Goal: Book appointment/travel/reservation

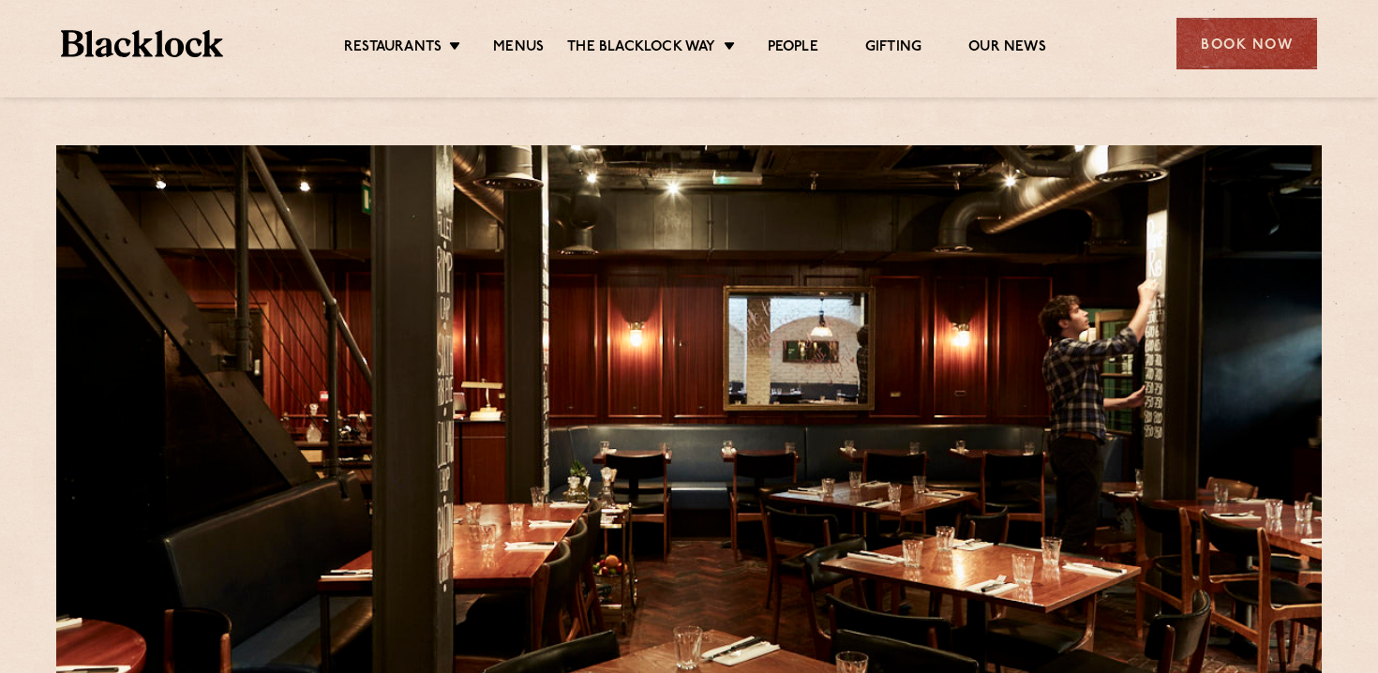
click at [516, 36] on ul "Restaurants Soho City Shoreditch Covent Garden Canary Wharf Manchester Birmingh…" at bounding box center [695, 44] width 944 height 30
click at [516, 44] on link "Menus" at bounding box center [518, 48] width 51 height 21
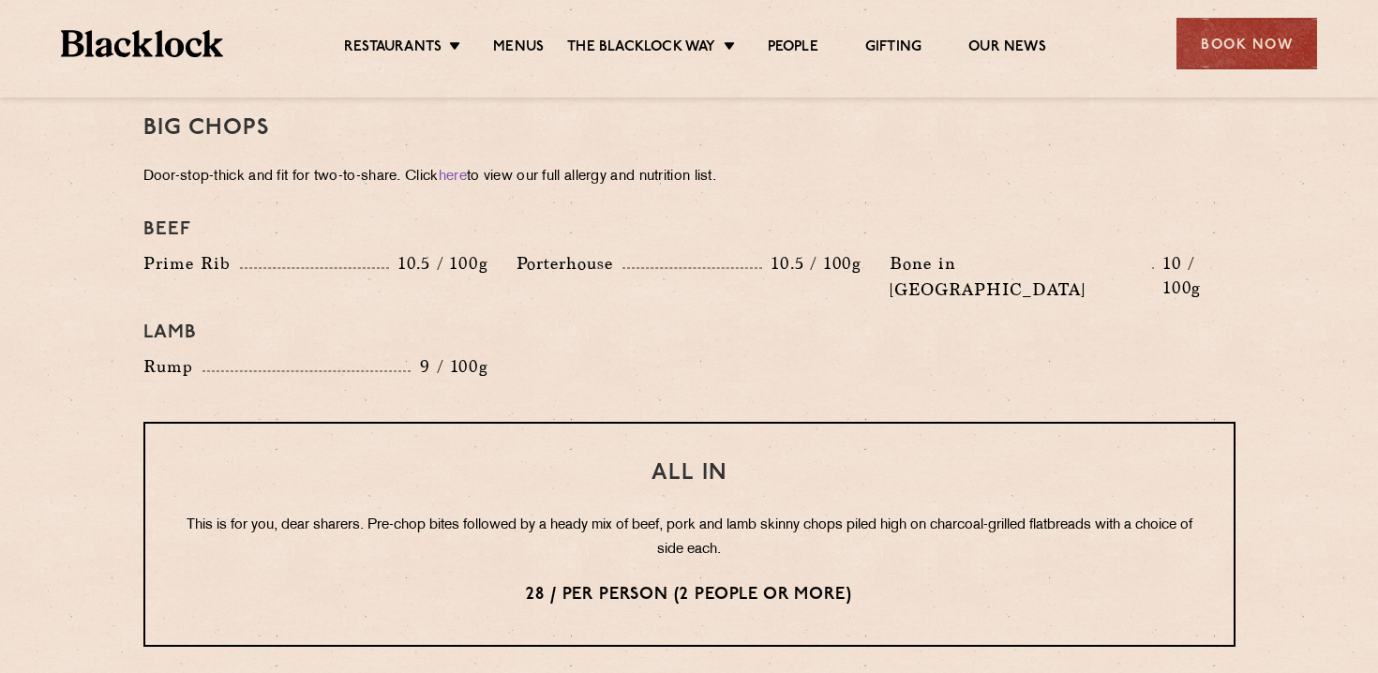
scroll to position [2087, 0]
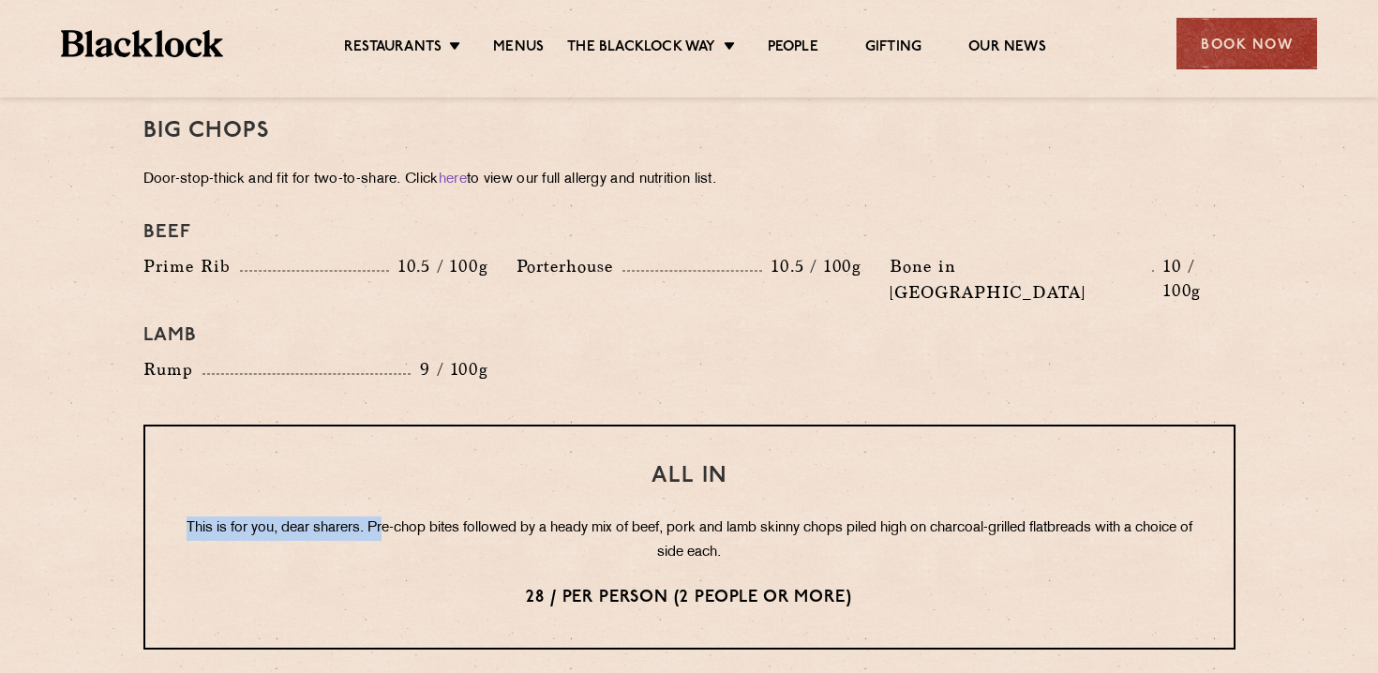
drag, startPoint x: 200, startPoint y: 478, endPoint x: 407, endPoint y: 484, distance: 207.2
click at [407, 516] on p "This is for you, dear sharers. Pre-chop bites followed by a heady mix of beef, …" at bounding box center [689, 540] width 1013 height 49
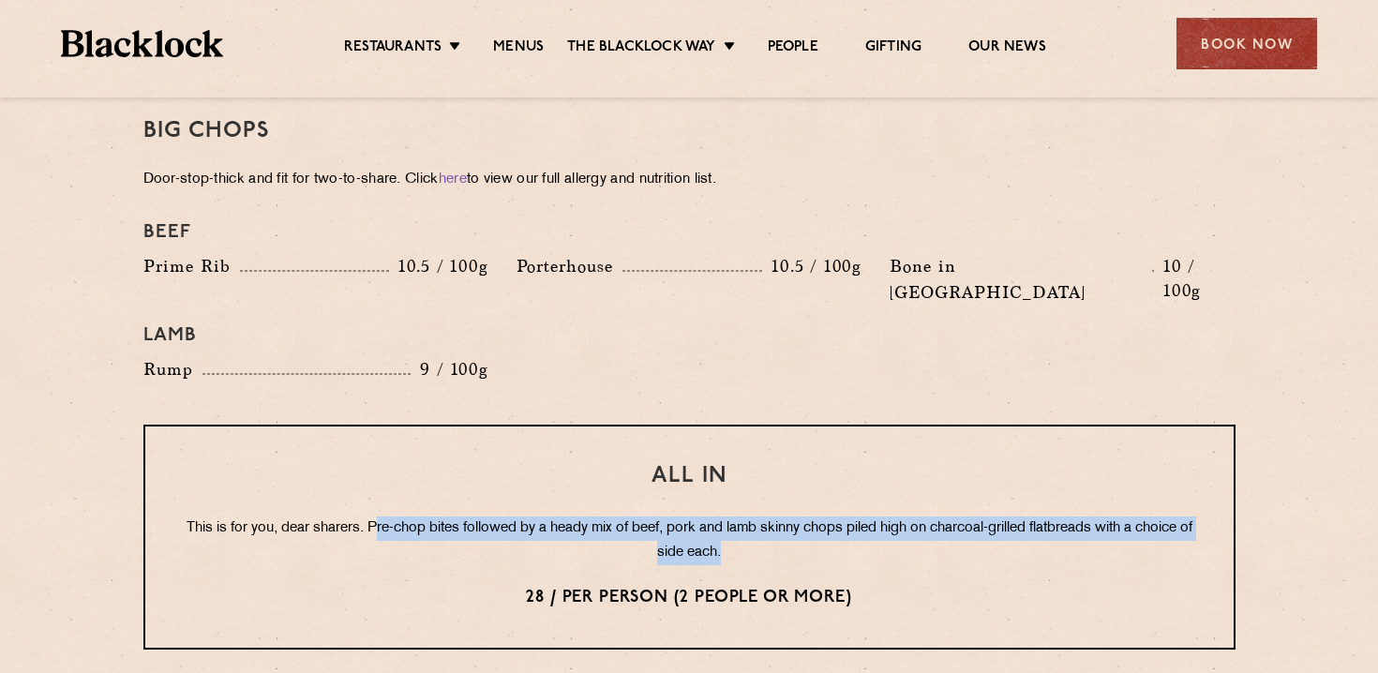
drag, startPoint x: 400, startPoint y: 473, endPoint x: 844, endPoint y: 503, distance: 444.3
click at [844, 516] on p "This is for you, dear sharers. Pre-chop bites followed by a heady mix of beef, …" at bounding box center [689, 540] width 1013 height 49
drag, startPoint x: 844, startPoint y: 503, endPoint x: 639, endPoint y: 458, distance: 209.2
click at [639, 458] on div "All In This is for you, dear sharers. Pre-chop bites followed by a heady mix of…" at bounding box center [689, 537] width 1092 height 225
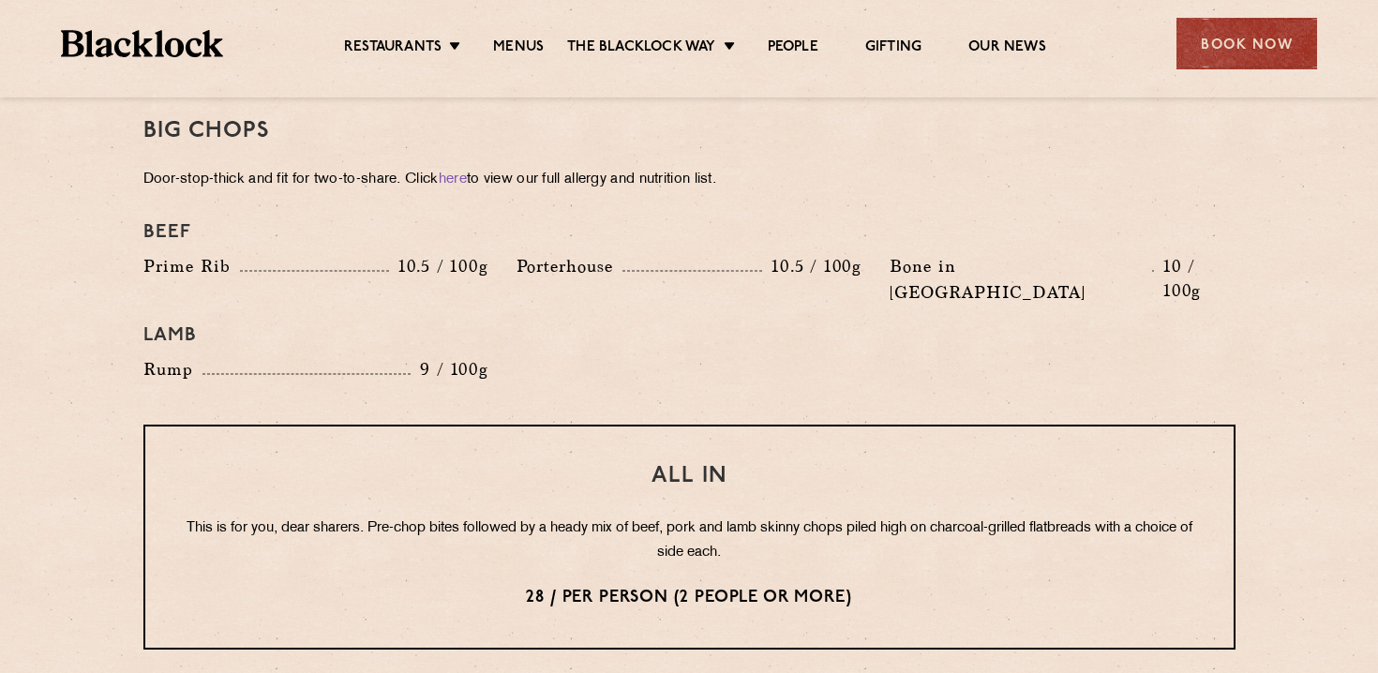
click at [635, 516] on p "This is for you, dear sharers. Pre-chop bites followed by a heady mix of beef, …" at bounding box center [689, 540] width 1013 height 49
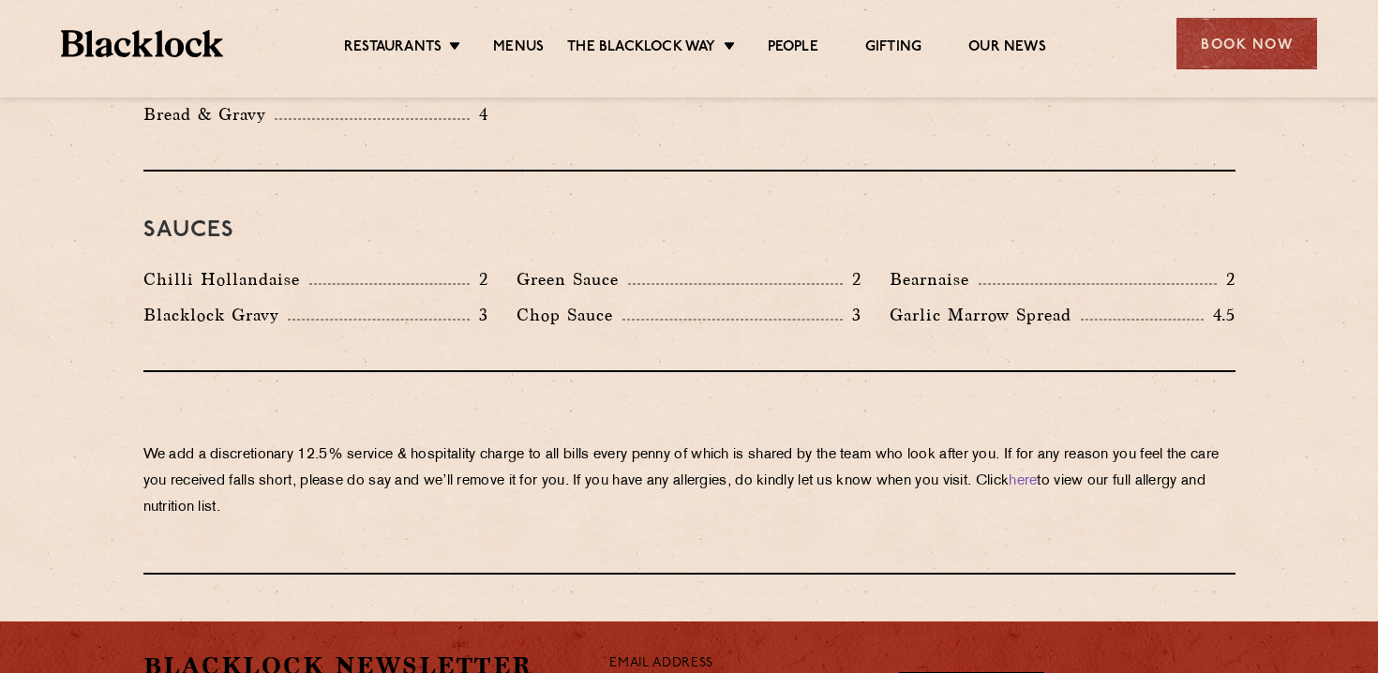
scroll to position [3072, 0]
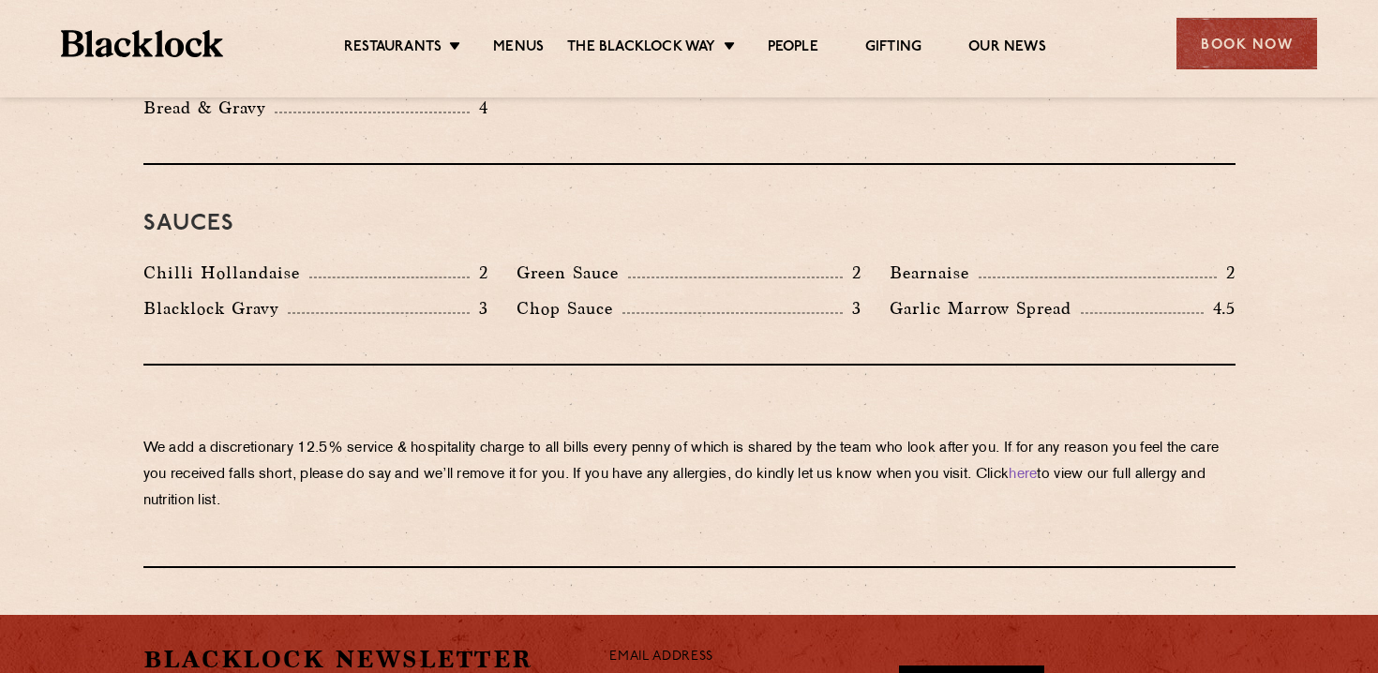
drag, startPoint x: 213, startPoint y: 404, endPoint x: 384, endPoint y: 479, distance: 187.2
click at [384, 479] on div "We add a discretionary 12.5% service & hospitality charge to all bills every pe…" at bounding box center [689, 467] width 1092 height 202
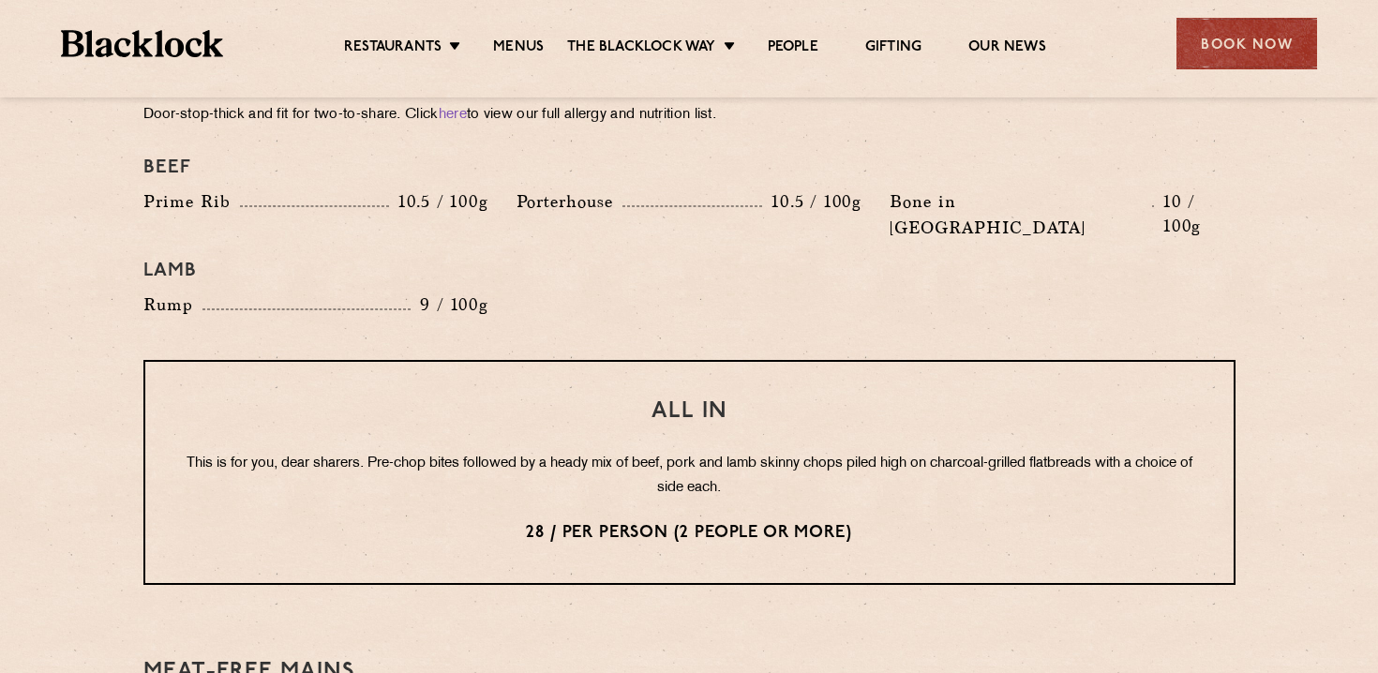
scroll to position [1676, 0]
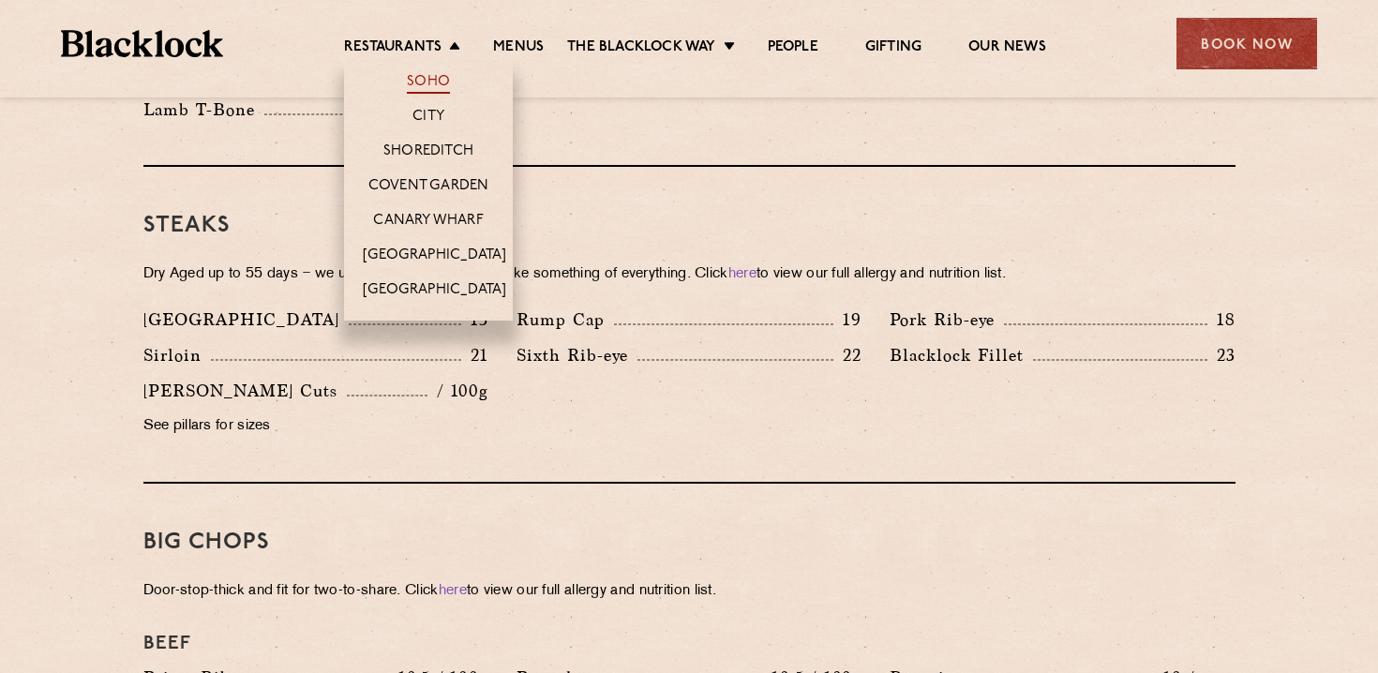
click at [410, 81] on link "Soho" at bounding box center [428, 83] width 43 height 21
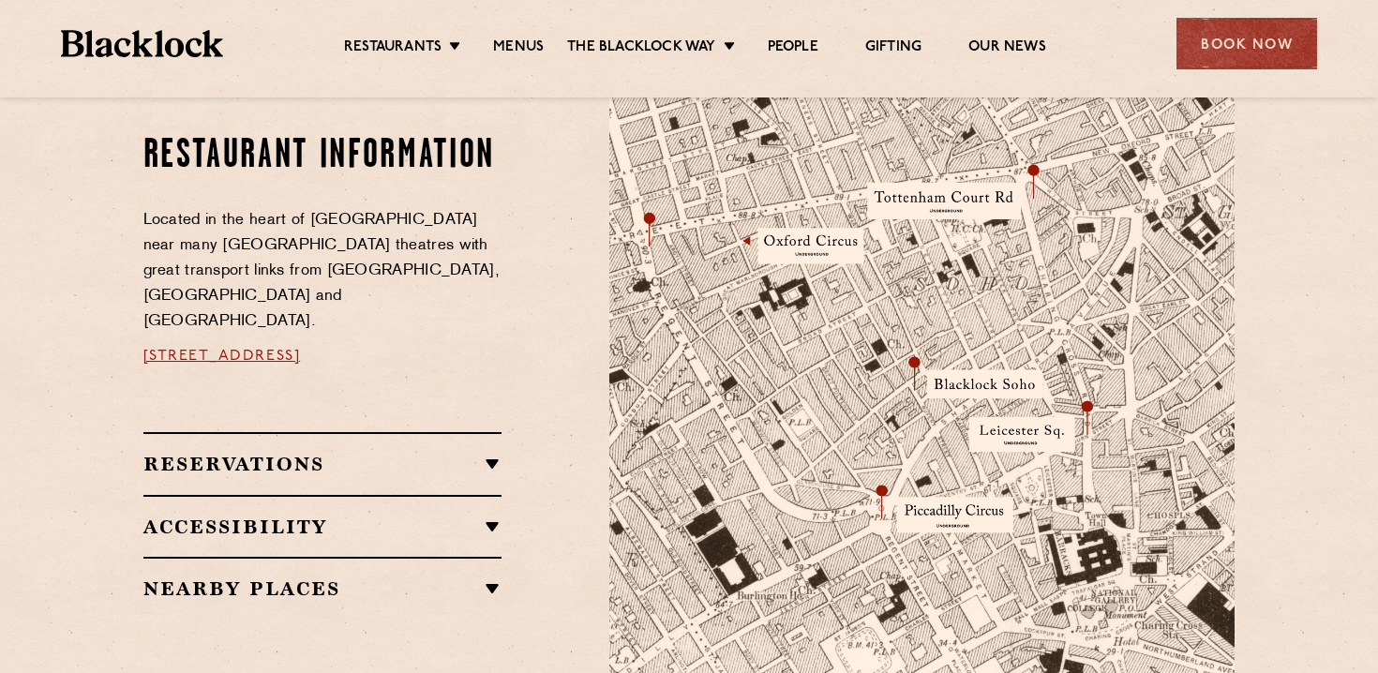
scroll to position [1028, 0]
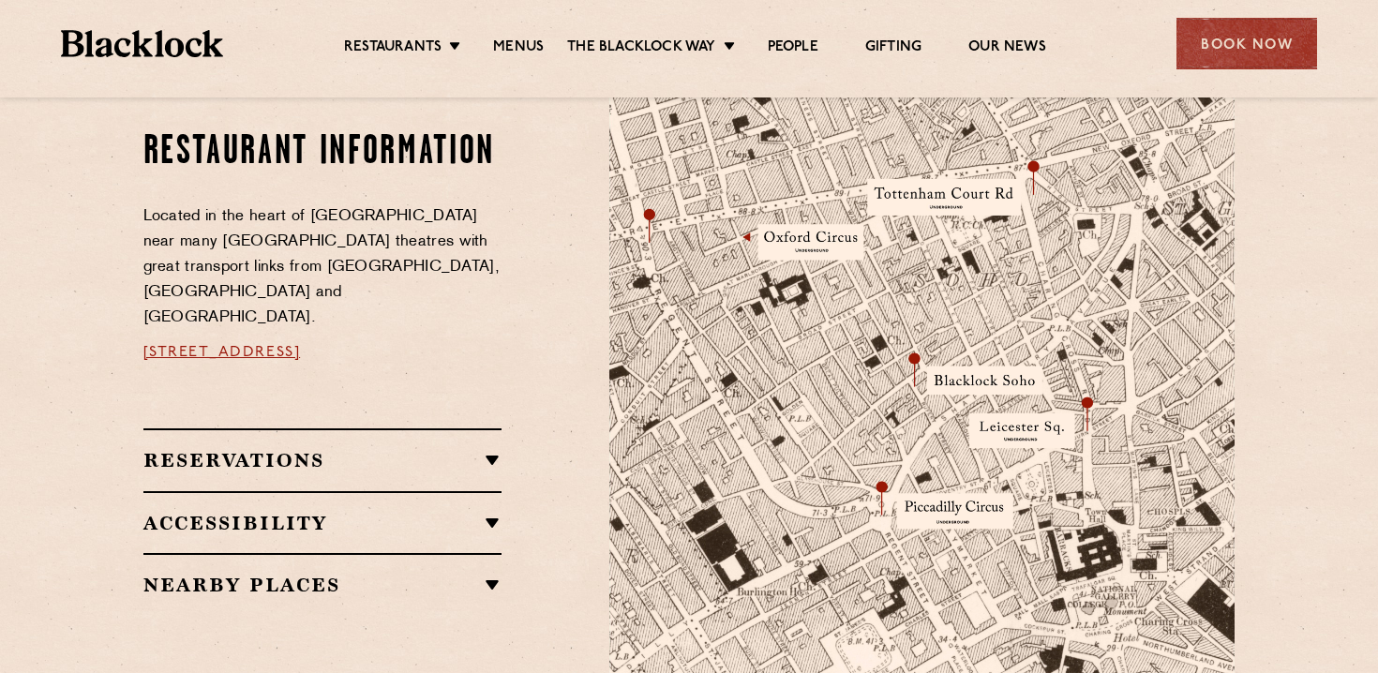
click at [236, 449] on h2 "Reservations" at bounding box center [322, 460] width 359 height 22
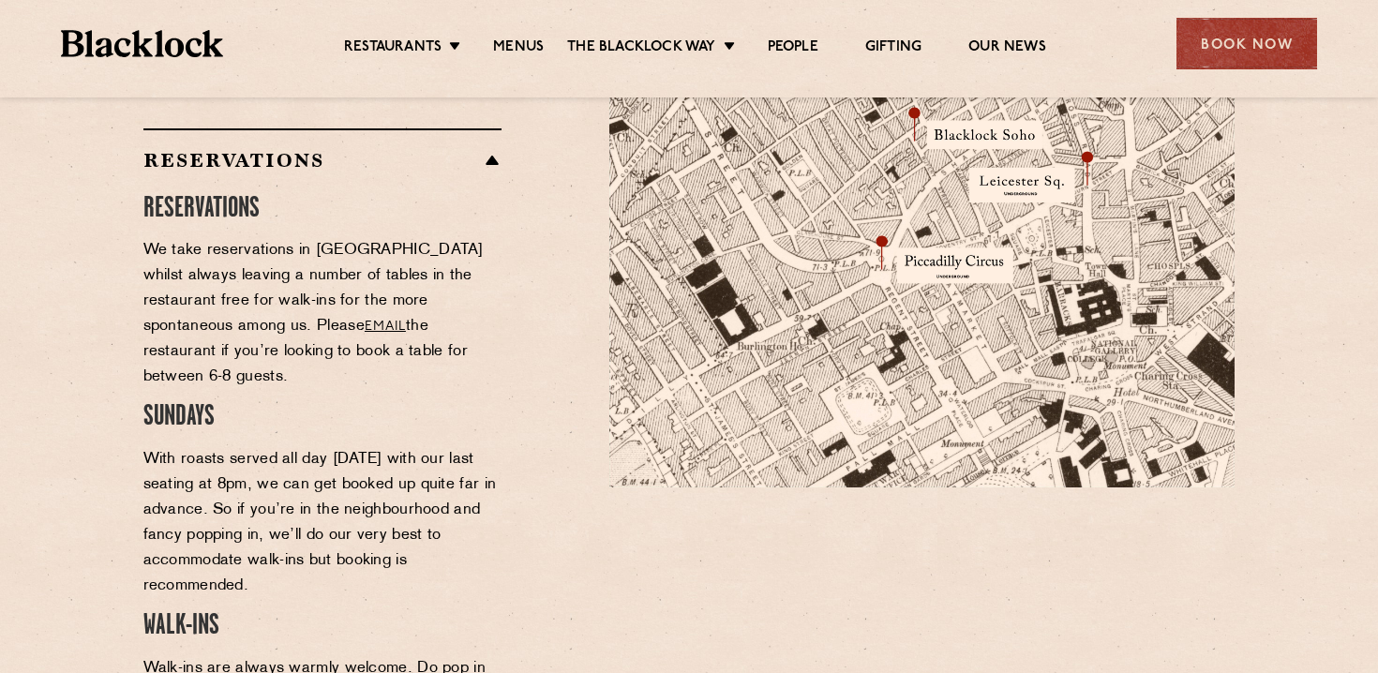
scroll to position [1306, 0]
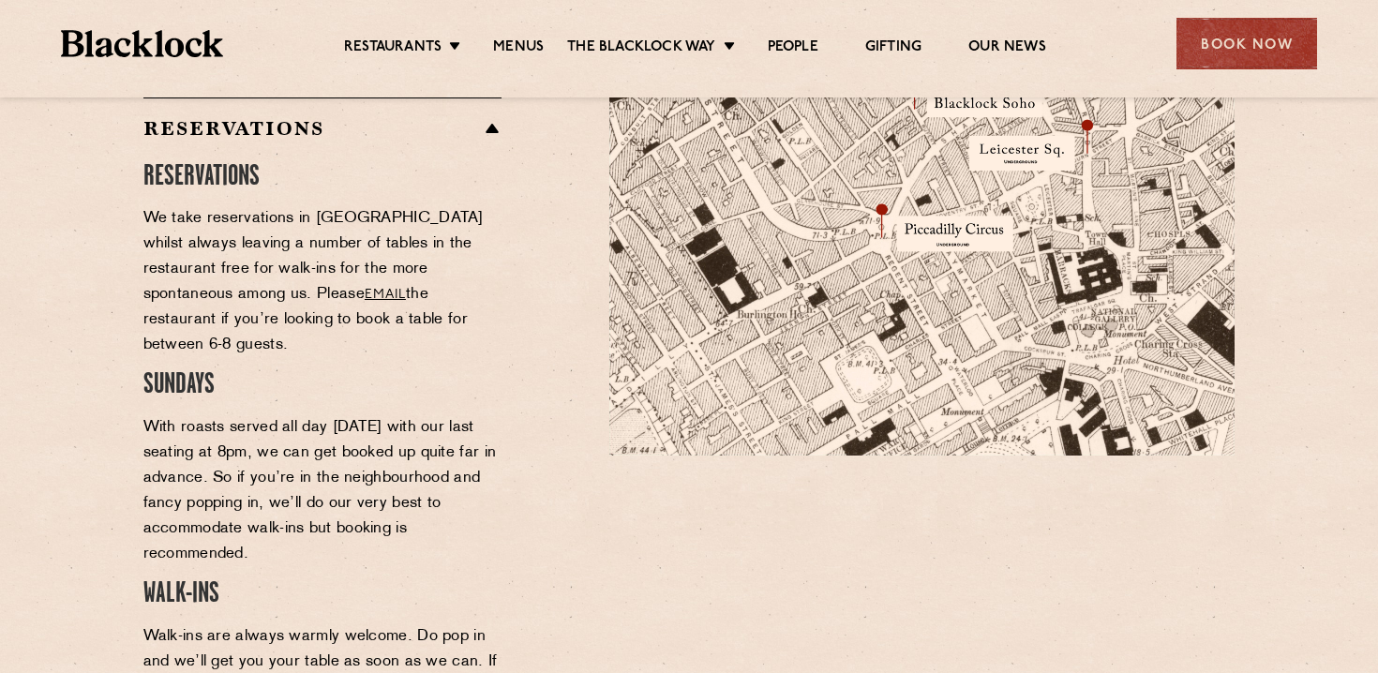
click at [54, 334] on section "Restaurant information Located in the heart of Soho near many West End theatres…" at bounding box center [689, 381] width 1378 height 1281
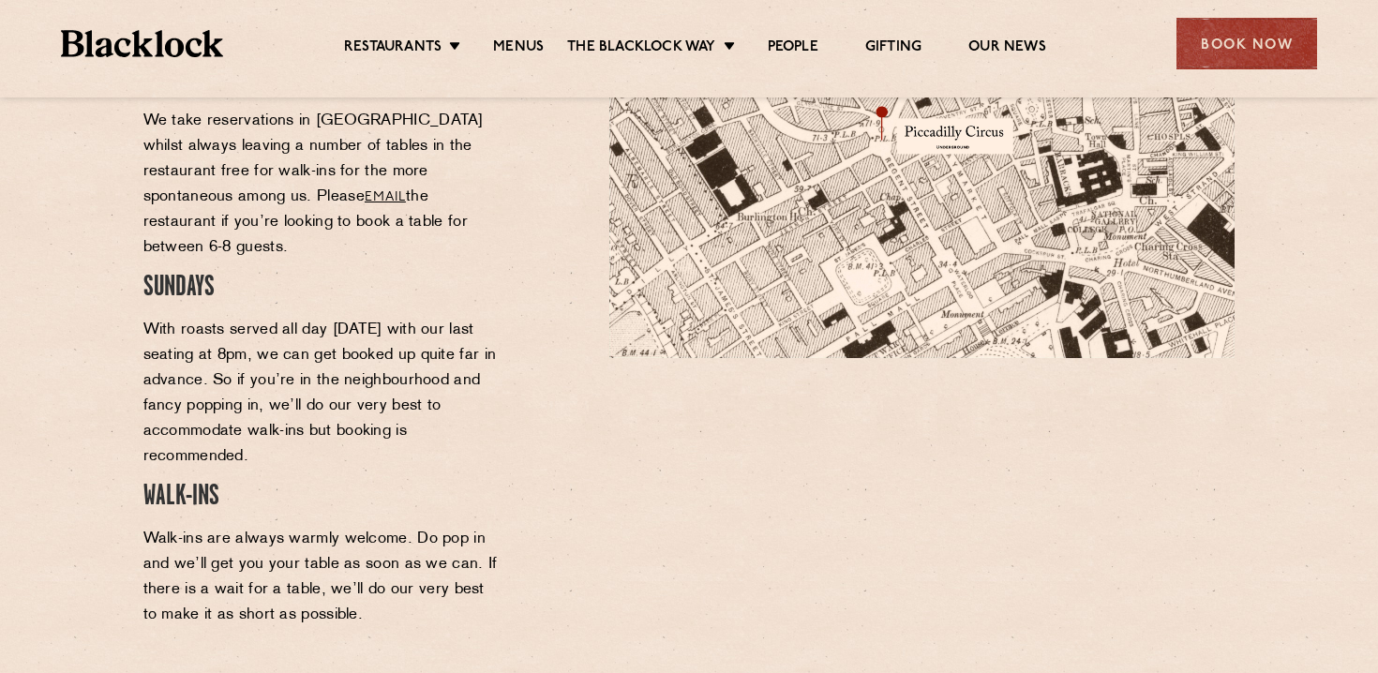
scroll to position [1409, 0]
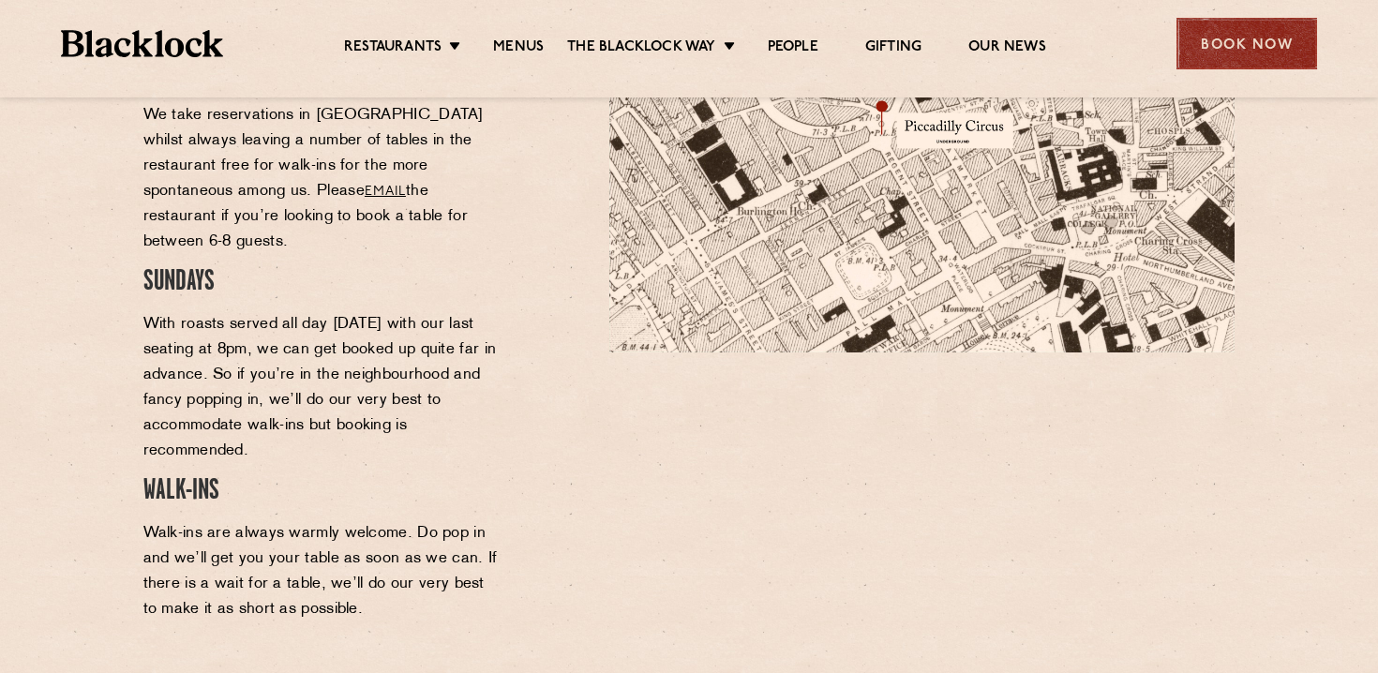
click at [1277, 42] on div "Book Now" at bounding box center [1246, 44] width 141 height 52
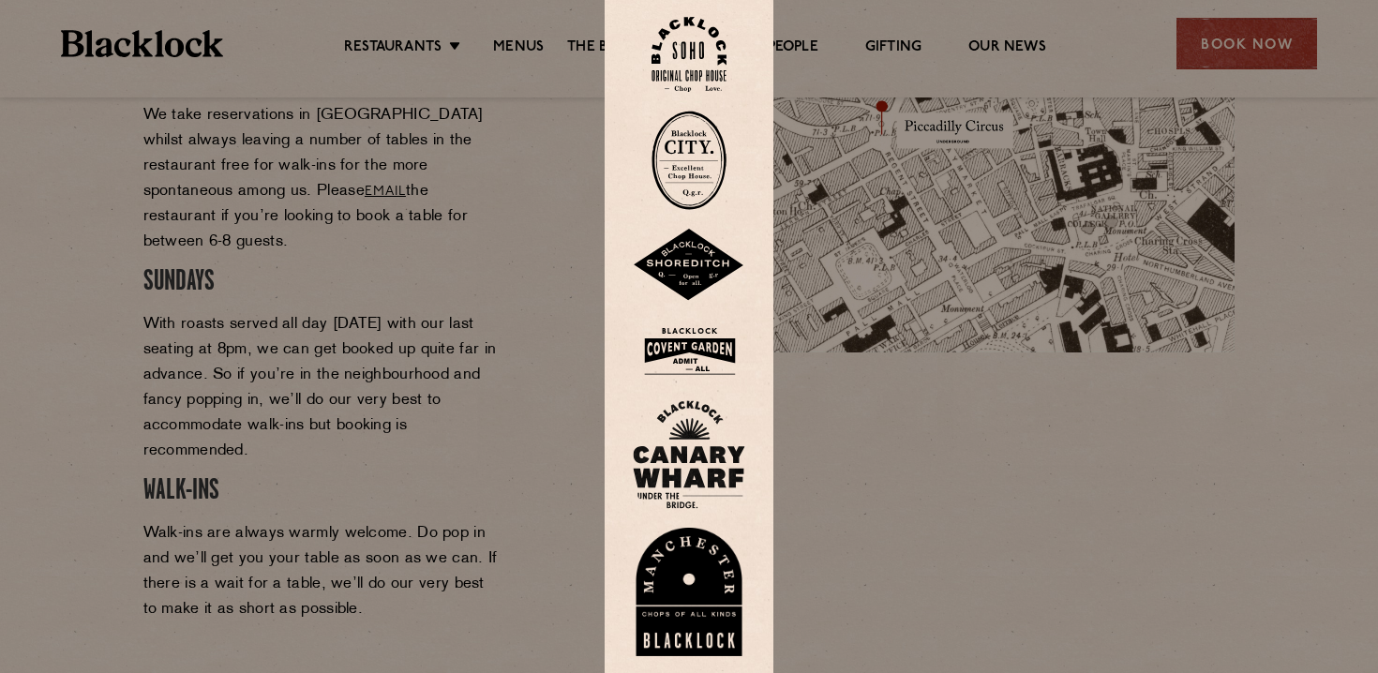
click at [695, 36] on img at bounding box center [688, 55] width 75 height 76
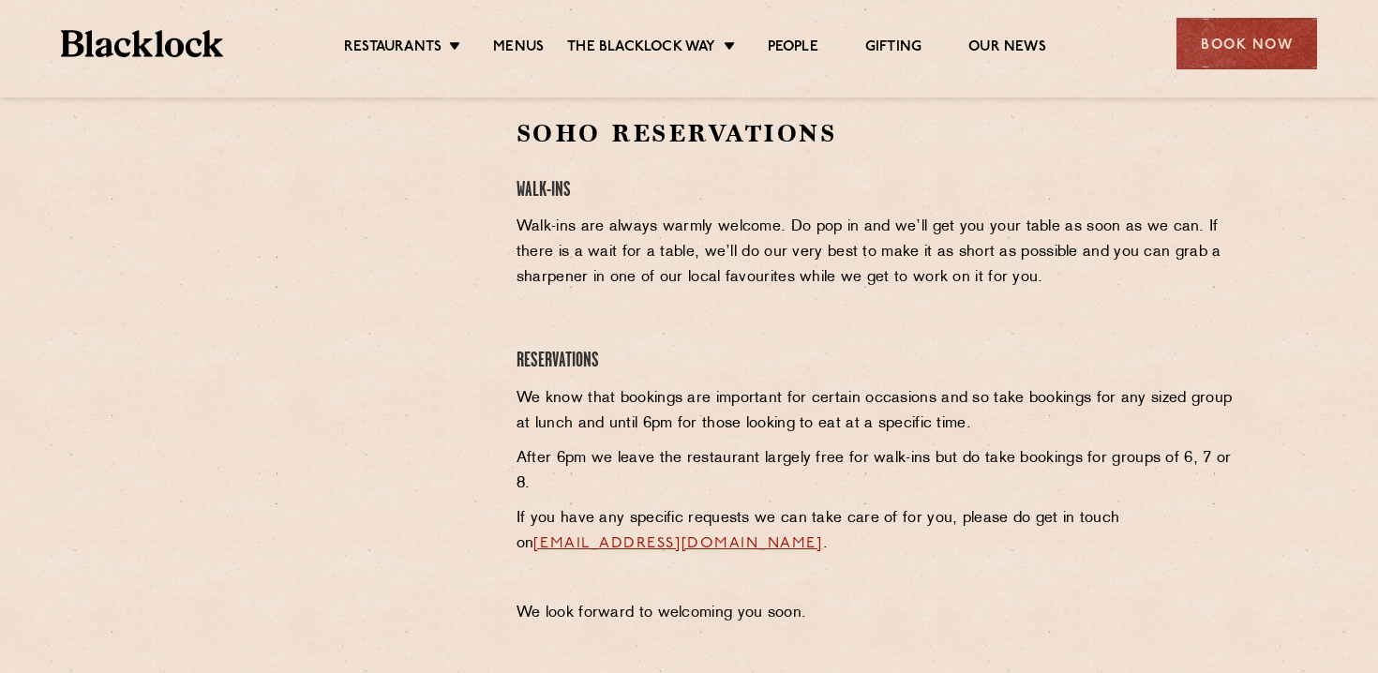
scroll to position [615, 0]
click at [464, 423] on div at bounding box center [315, 375] width 373 height 518
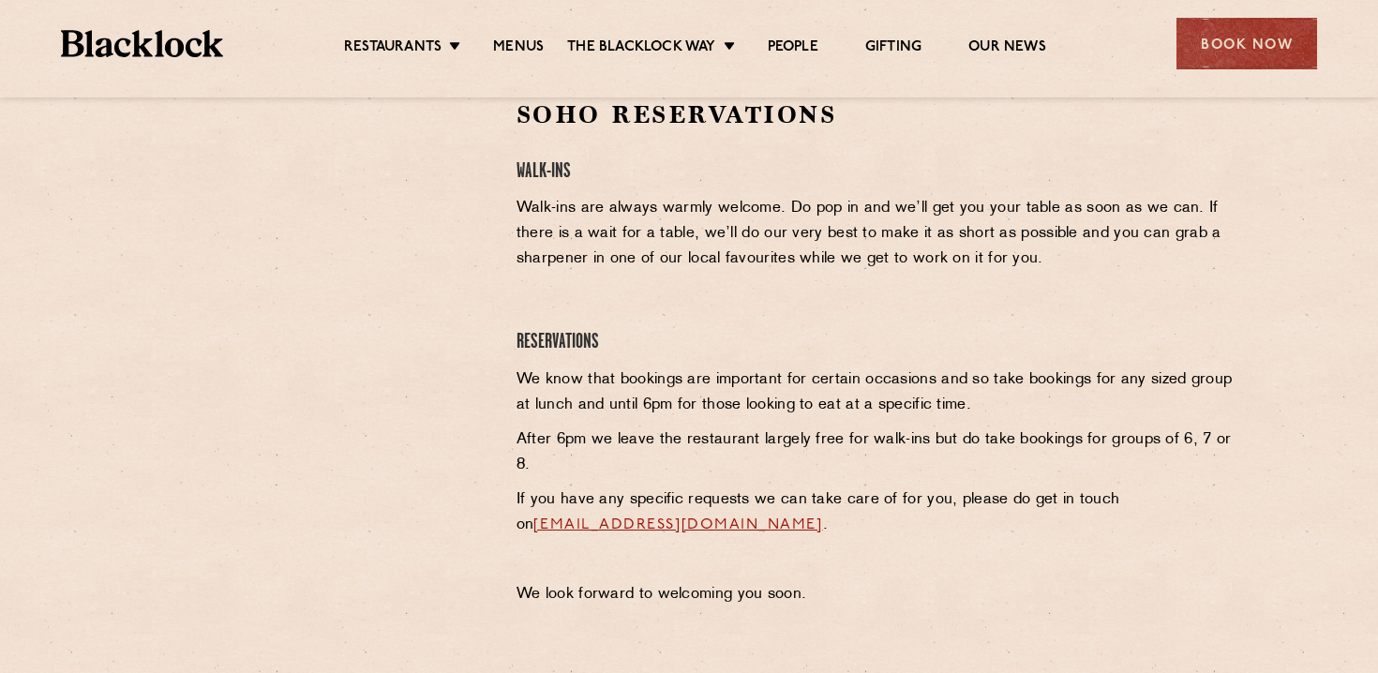
scroll to position [606, 0]
